Goal: Transaction & Acquisition: Purchase product/service

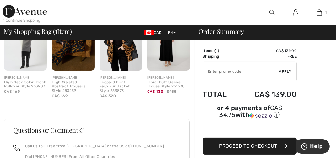
scroll to position [241, 0]
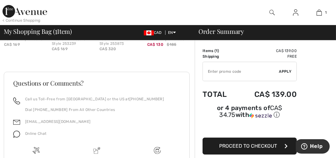
click at [252, 143] on span "Proceed to Checkout" at bounding box center [248, 146] width 58 height 6
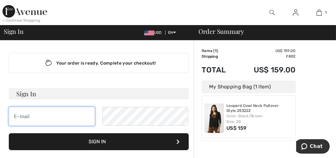
click at [35, 117] on input "email" at bounding box center [52, 116] width 86 height 19
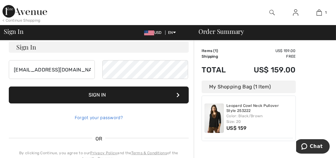
click at [112, 118] on link "Forgot your password?" at bounding box center [99, 117] width 48 height 5
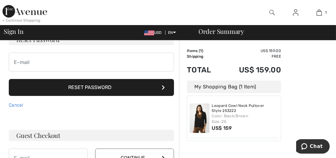
click at [20, 104] on link "Cancel" at bounding box center [16, 105] width 14 height 5
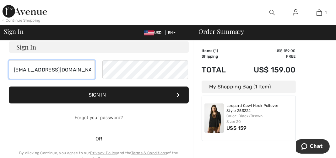
click at [62, 70] on input "tredenick@aol.com" at bounding box center [52, 69] width 86 height 19
type input "t"
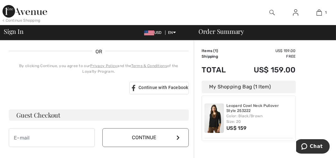
scroll to position [141, 0]
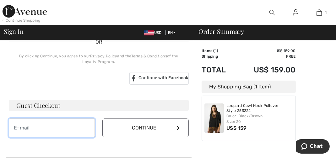
click at [45, 129] on input "email" at bounding box center [52, 128] width 86 height 19
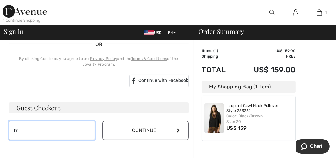
click at [47, 135] on input "tr" at bounding box center [52, 130] width 86 height 19
click at [52, 130] on input "tr" at bounding box center [52, 130] width 86 height 19
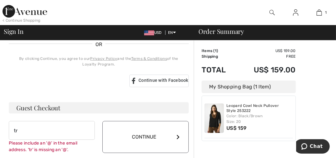
click at [75, 152] on div "Your order is ready. Complete your checkout! Sign In Can not be empty Sign In F…" at bounding box center [99, 105] width 190 height 425
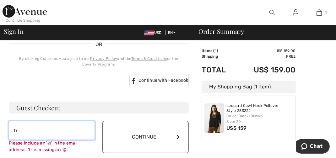
click at [21, 131] on input "tr" at bounding box center [52, 130] width 86 height 19
click at [26, 131] on input "tr" at bounding box center [52, 130] width 86 height 19
type input "tredenick@aol.com"
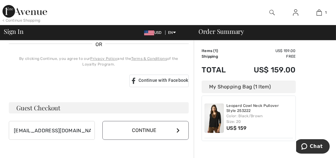
click at [143, 140] on div "Your order is ready. Complete your checkout! Sign In Can not be empty Sign In F…" at bounding box center [99, 23] width 190 height 260
click at [155, 131] on button "Continue" at bounding box center [145, 130] width 86 height 19
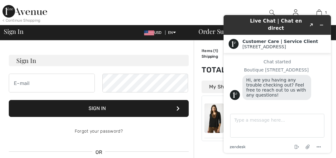
scroll to position [0, 0]
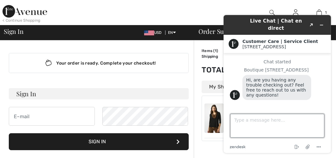
click at [232, 122] on textarea "Type a message here..." at bounding box center [277, 126] width 94 height 24
click at [271, 122] on textarea "Yes I am..............Iputin my email" at bounding box center [277, 126] width 94 height 24
click at [264, 122] on textarea "Yes I am..............Iput in my email" at bounding box center [277, 126] width 94 height 24
click at [298, 121] on textarea "Yes I am..............I put in my email" at bounding box center [277, 126] width 94 height 24
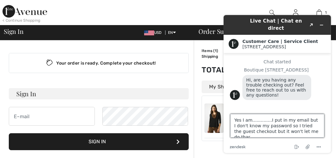
scroll to position [47, 0]
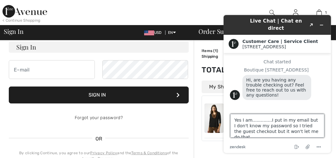
type textarea "Yes I am..............I put in my email but I don't know my password so I tried…"
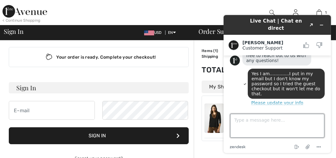
scroll to position [0, 0]
